Goal: Task Accomplishment & Management: Manage account settings

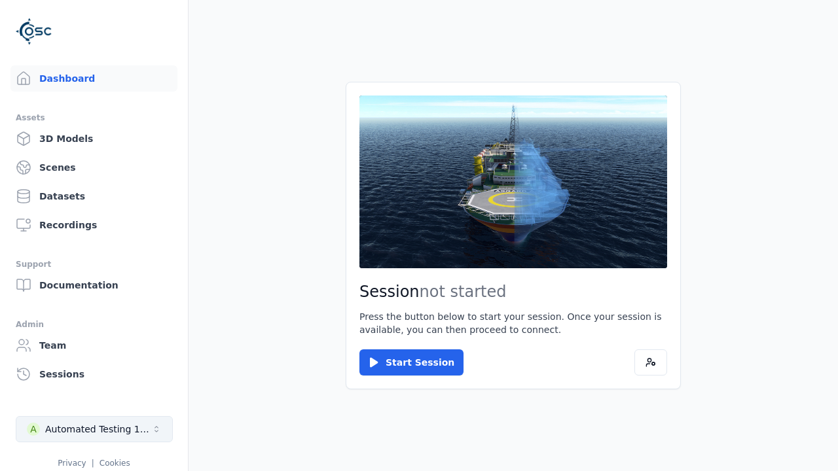
click at [94, 429] on div "Automated Testing 1 - Playwright" at bounding box center [98, 429] width 106 height 13
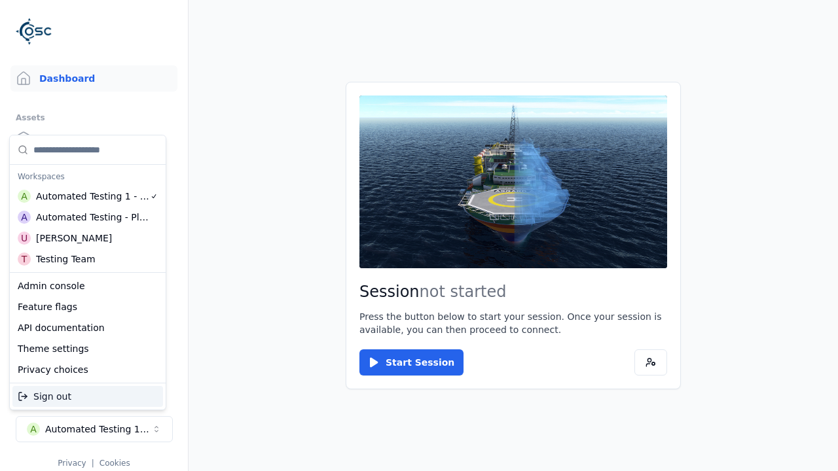
click at [87, 217] on div "Automated Testing - Playwright" at bounding box center [92, 217] width 113 height 13
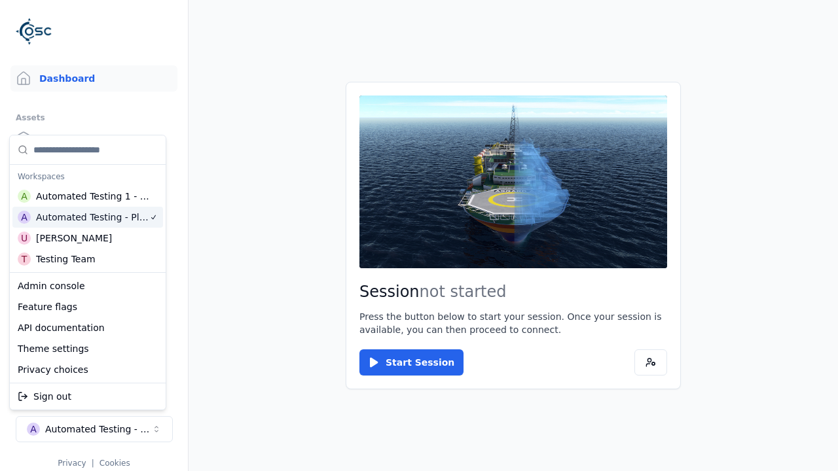
click at [124, 222] on div "Automated Testing - Playwright" at bounding box center [92, 217] width 113 height 13
click at [209, 228] on html "Support Dashboard Assets 3D Models Scenes Datasets Recordings Support Documenta…" at bounding box center [419, 235] width 838 height 471
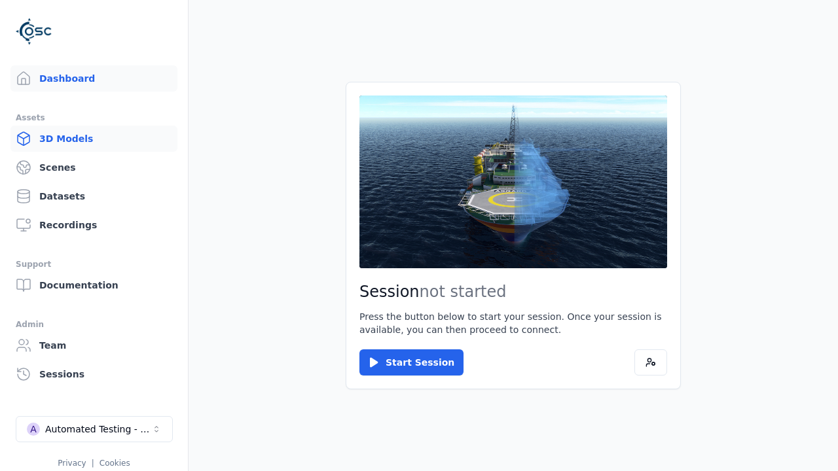
click at [94, 139] on link "3D Models" at bounding box center [93, 139] width 167 height 26
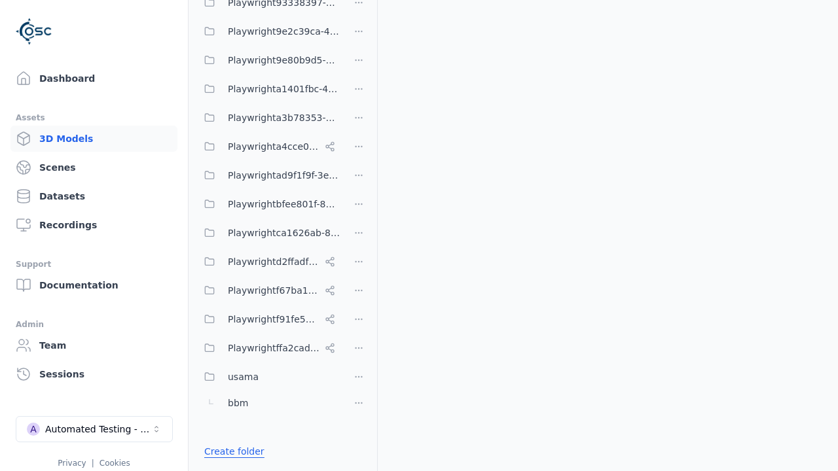
click at [231, 451] on link "Create folder" at bounding box center [234, 451] width 60 height 13
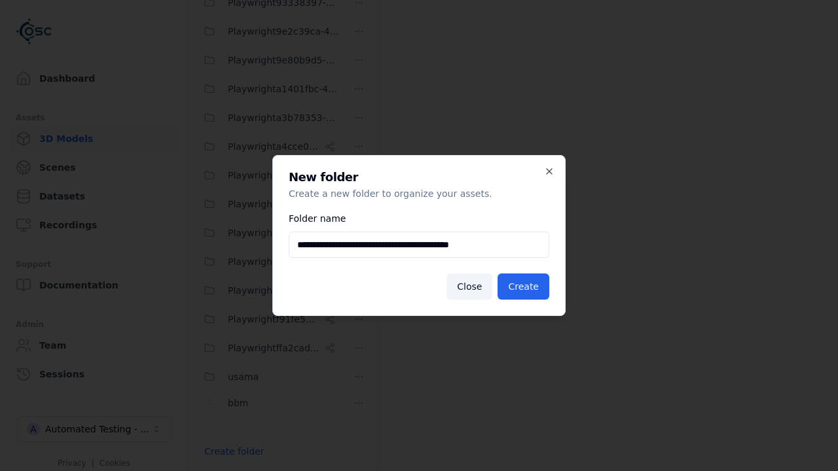
type input "**********"
click at [525, 287] on button "Create" at bounding box center [523, 287] width 52 height 26
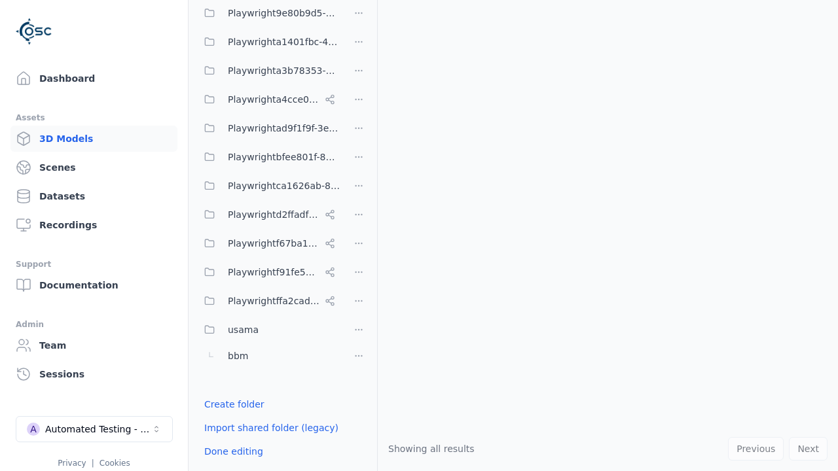
click at [359, 235] on html "Support Dashboard Assets 3D Models Scenes Datasets Recordings Support Documenta…" at bounding box center [419, 235] width 838 height 471
